Goal: Book appointment/travel/reservation

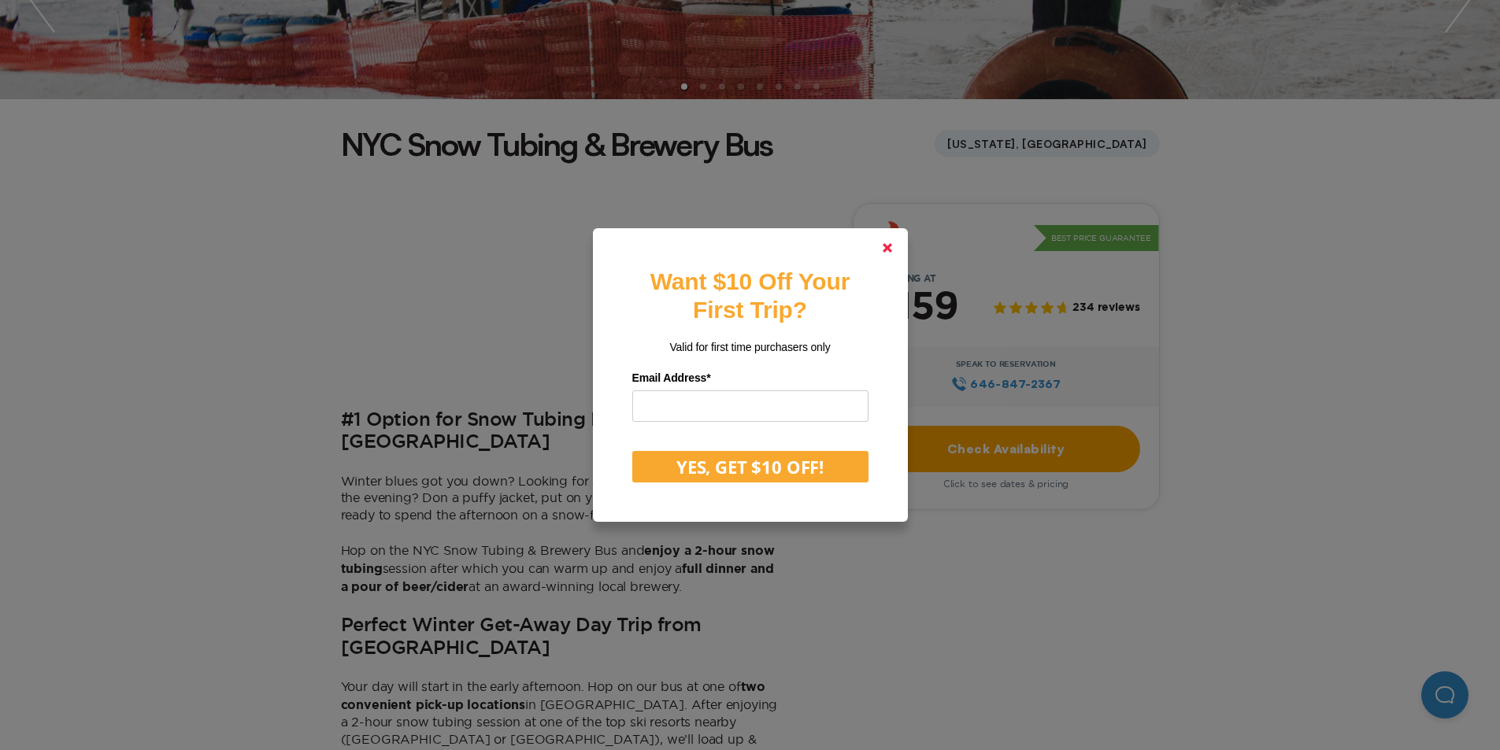
click at [897, 242] on link at bounding box center [887, 248] width 38 height 38
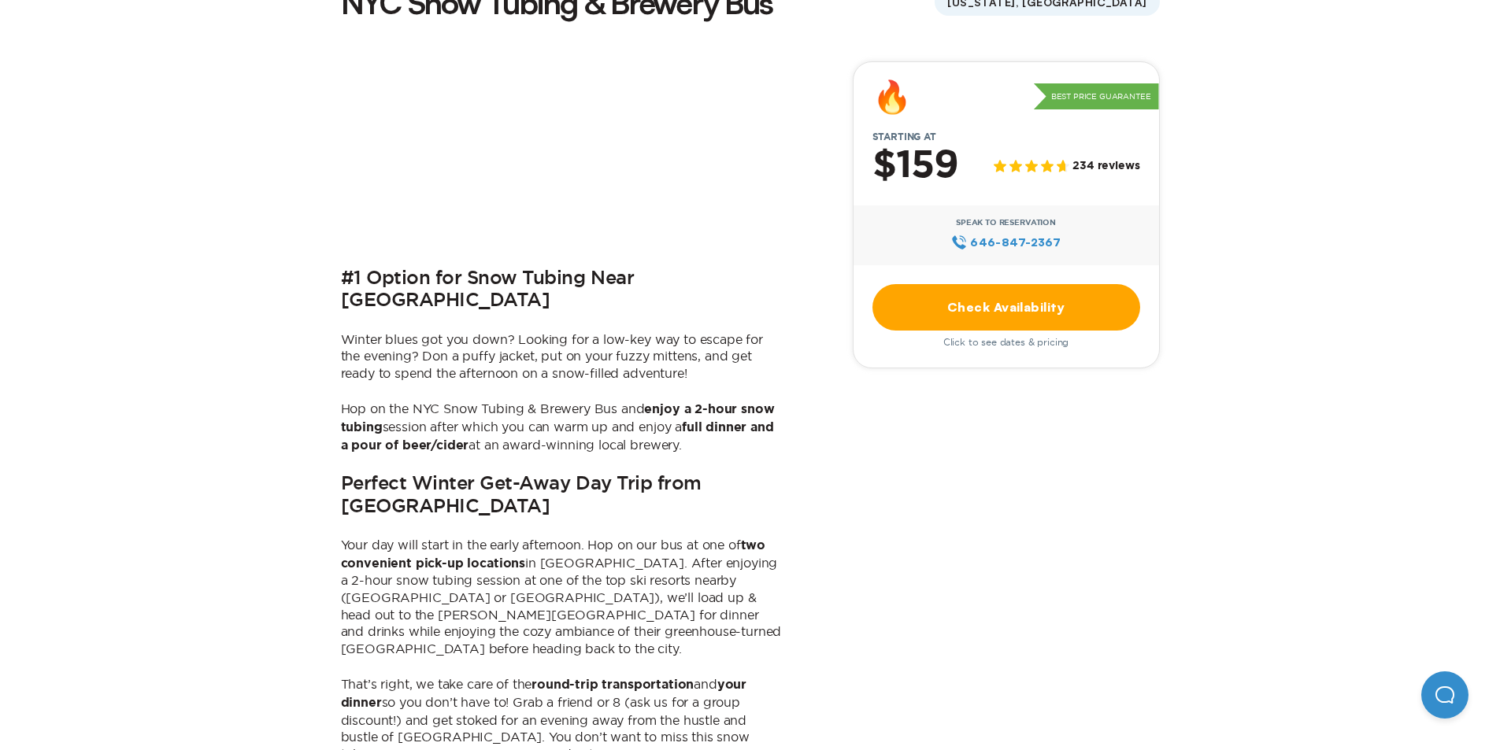
scroll to position [472, 0]
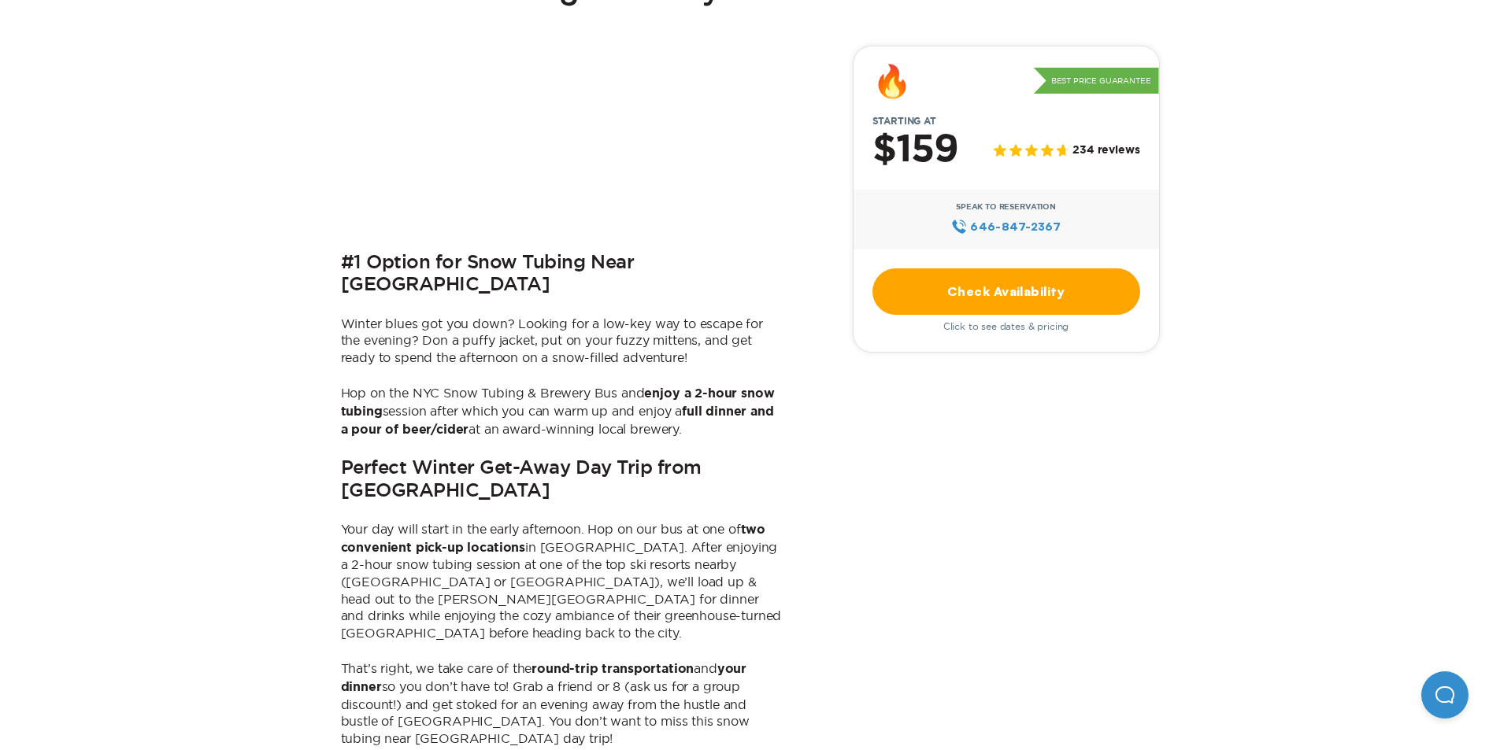
click at [1070, 288] on link "Check Availability" at bounding box center [1006, 291] width 268 height 46
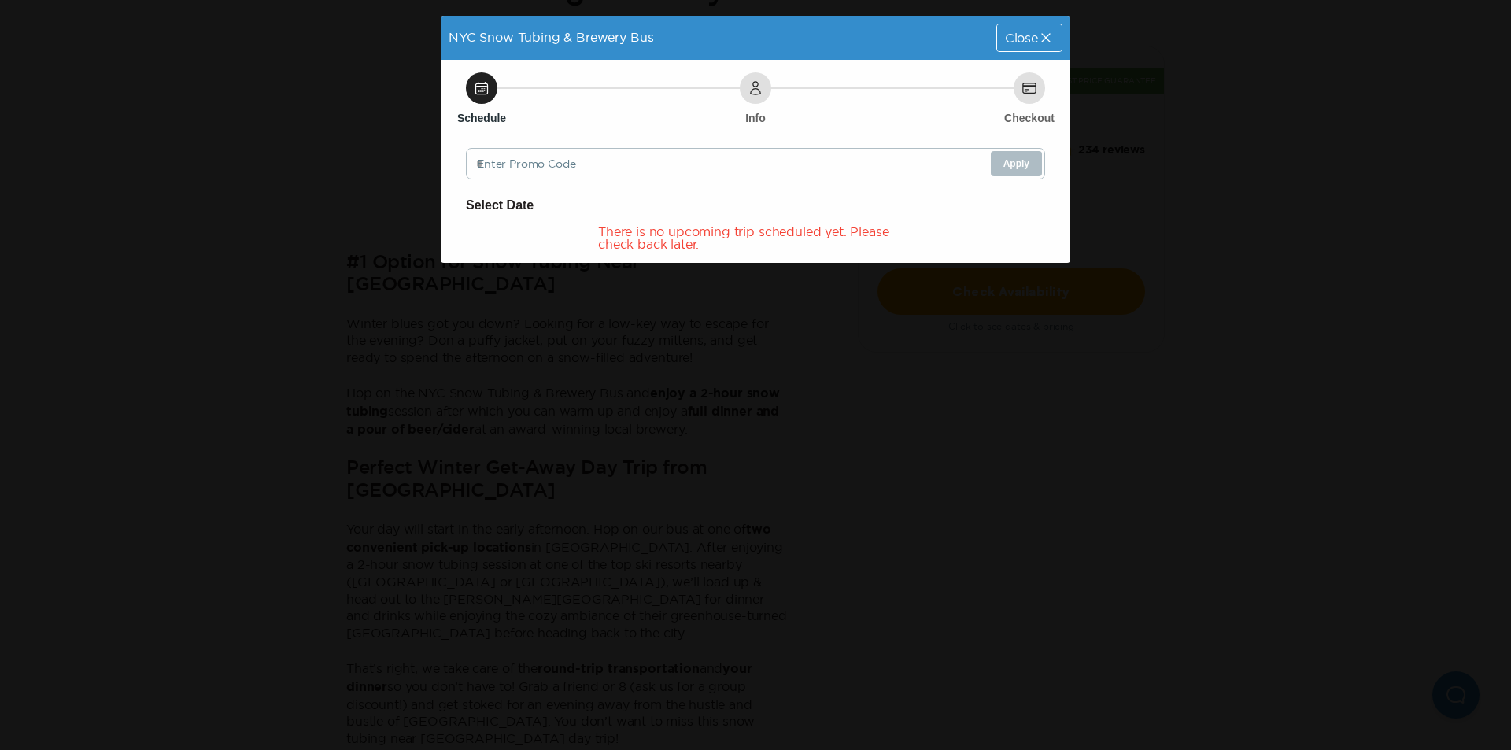
click at [582, 180] on div "Schedule Info Checkout Enter Promo Code Apply Select Date There is no upcoming …" at bounding box center [756, 161] width 630 height 203
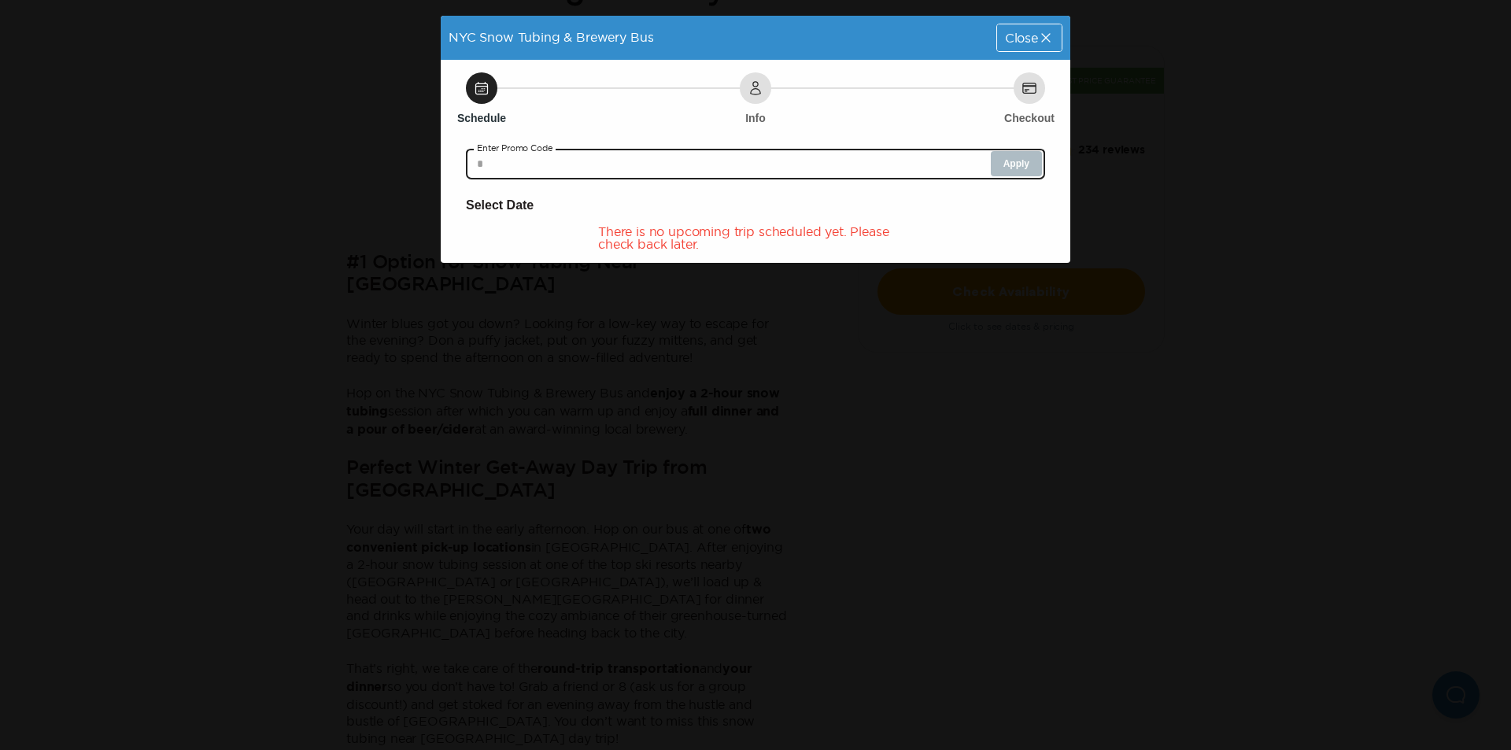
click at [591, 171] on input "text" at bounding box center [755, 163] width 579 height 31
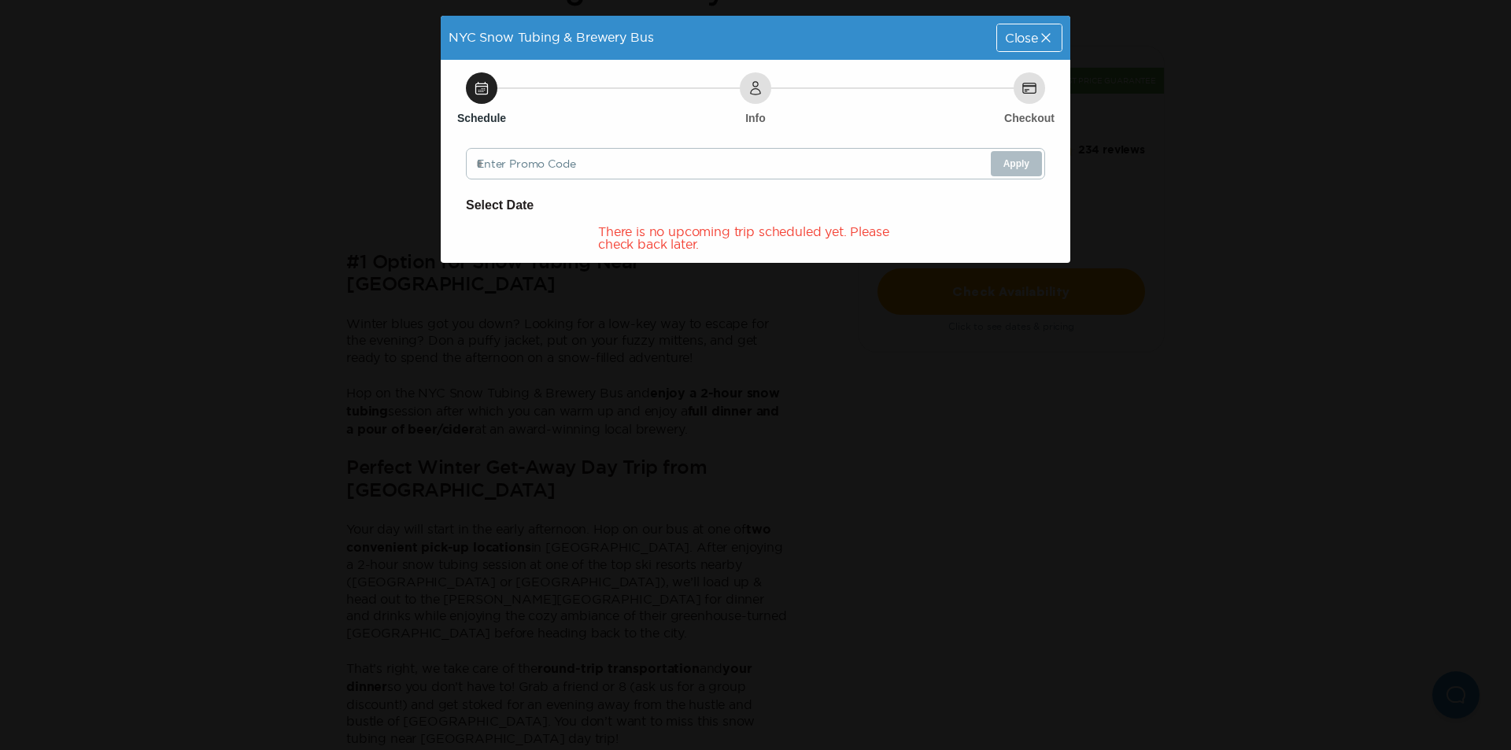
click at [634, 239] on div "There is no upcoming trip scheduled yet. Please check back later." at bounding box center [755, 237] width 315 height 25
click at [492, 198] on h6 "Select Date" at bounding box center [755, 205] width 579 height 20
click at [493, 203] on h6 "Select Date" at bounding box center [755, 205] width 579 height 20
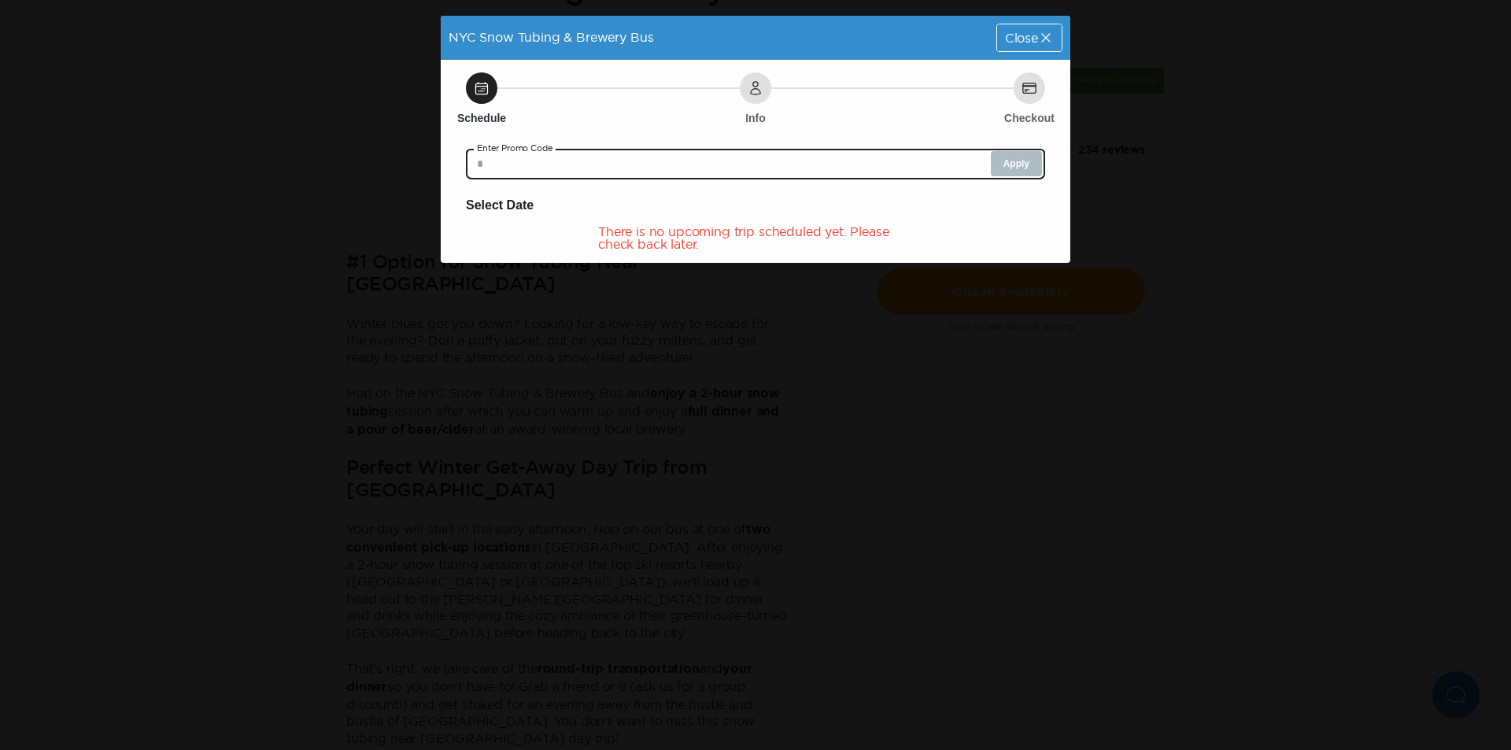
click at [556, 171] on input "text" at bounding box center [755, 163] width 579 height 31
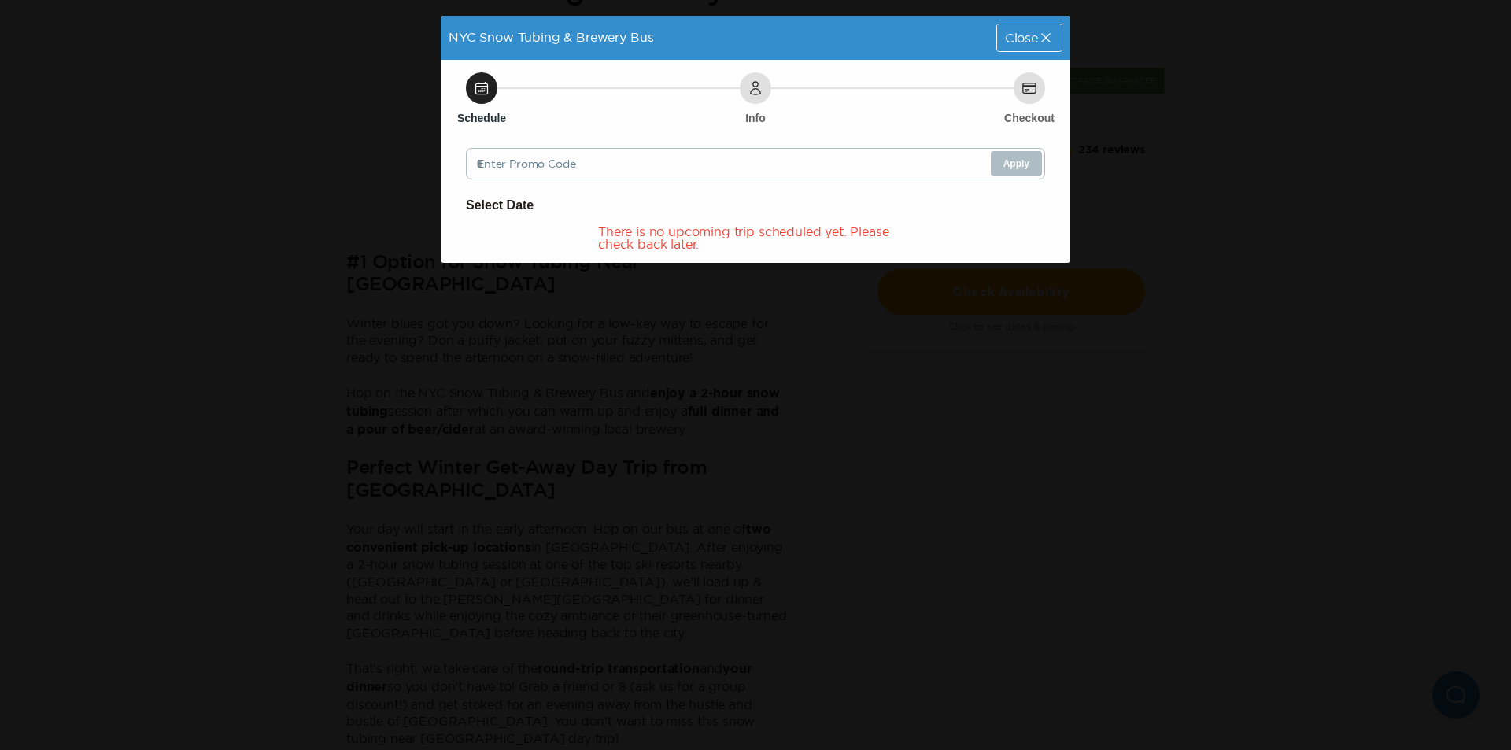
click at [520, 84] on div "Schedule Info Checkout" at bounding box center [755, 87] width 579 height 31
click at [494, 88] on div "Schedule" at bounding box center [481, 87] width 31 height 31
click at [491, 93] on div "Schedule" at bounding box center [481, 87] width 31 height 31
click at [1028, 25] on div "Close" at bounding box center [1029, 37] width 65 height 27
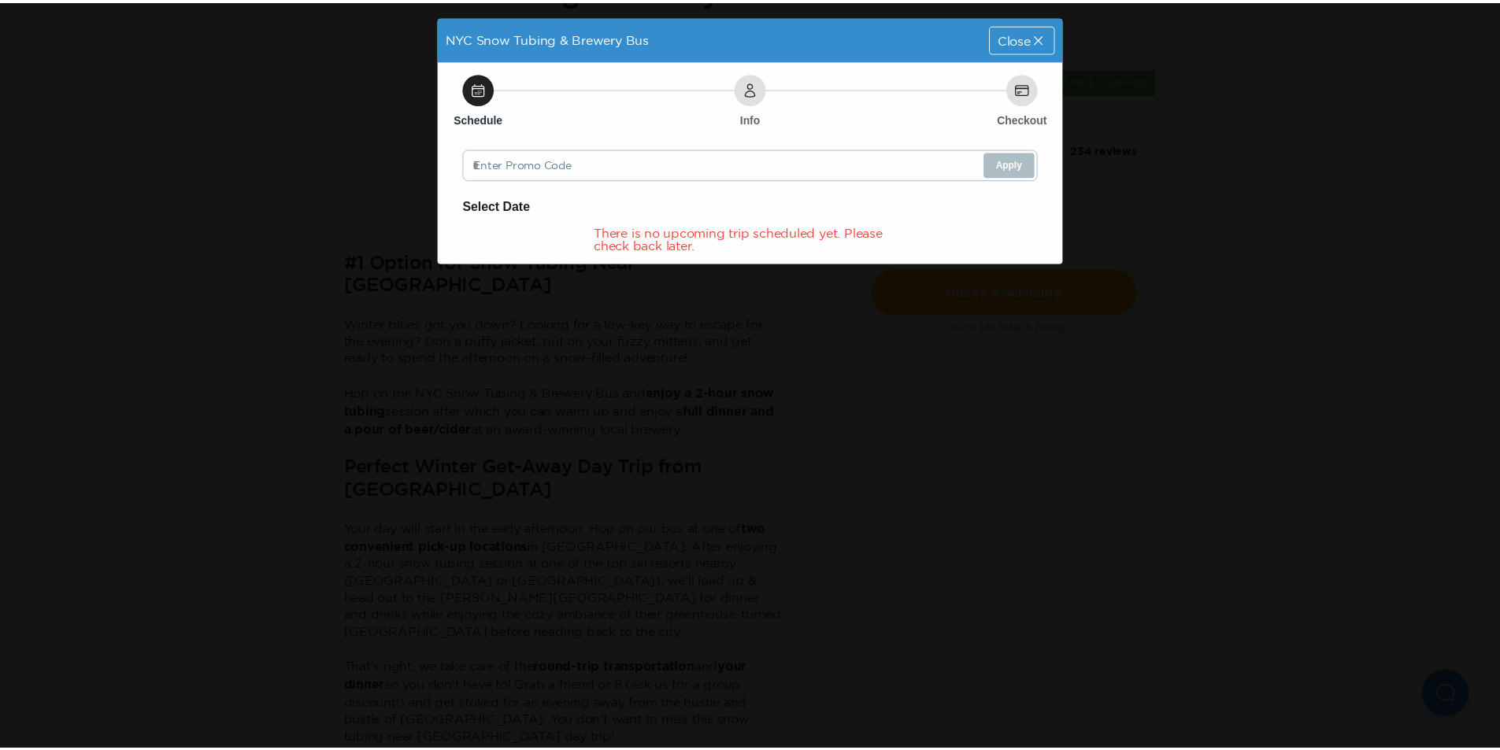
scroll to position [472, 0]
